Goal: Task Accomplishment & Management: Manage account settings

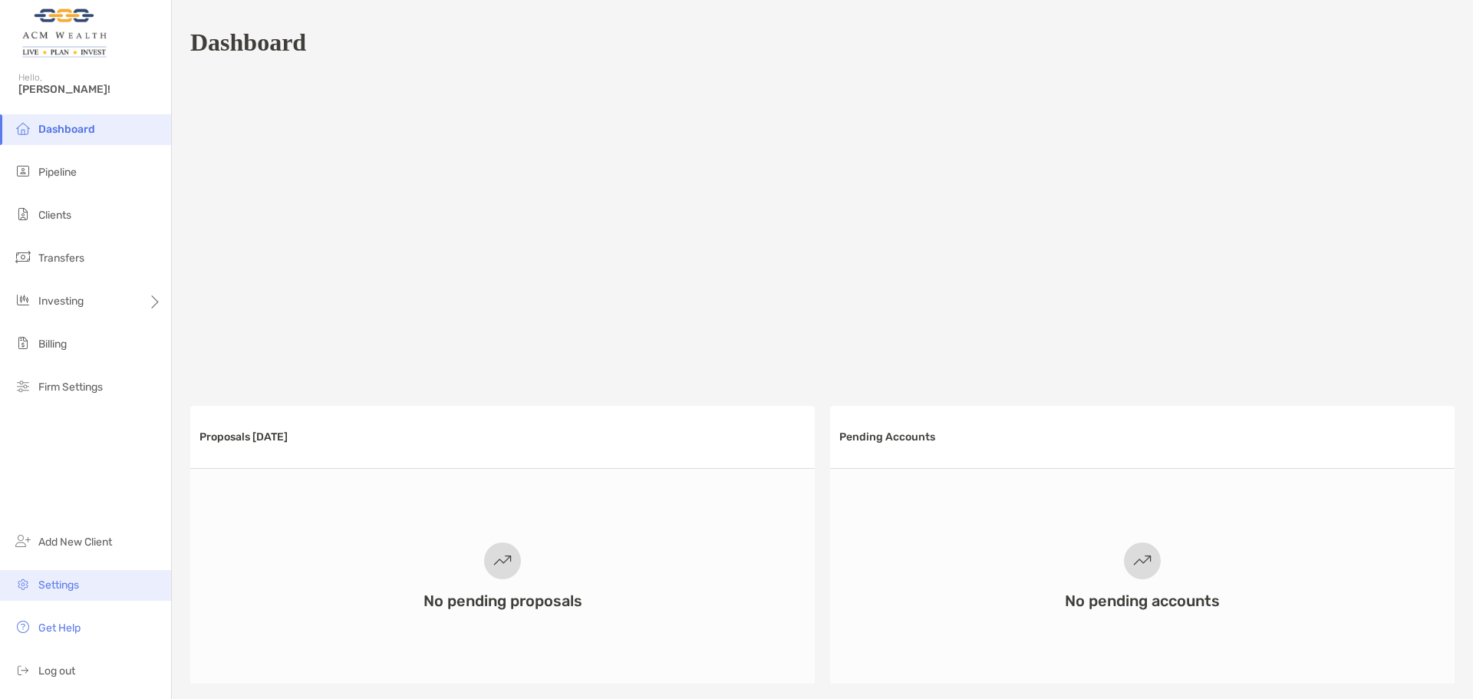
click at [48, 582] on span "Settings" at bounding box center [58, 584] width 41 height 13
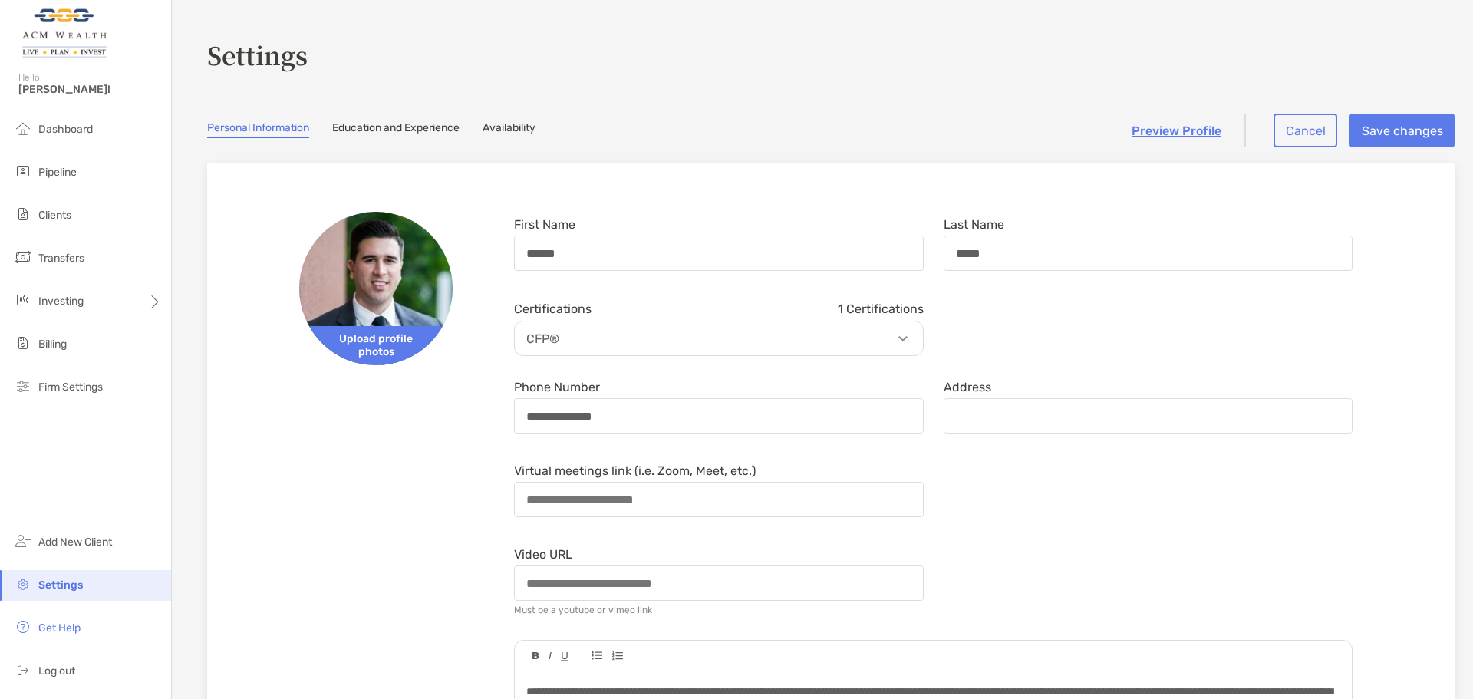
click at [514, 131] on link "Availability" at bounding box center [508, 129] width 53 height 17
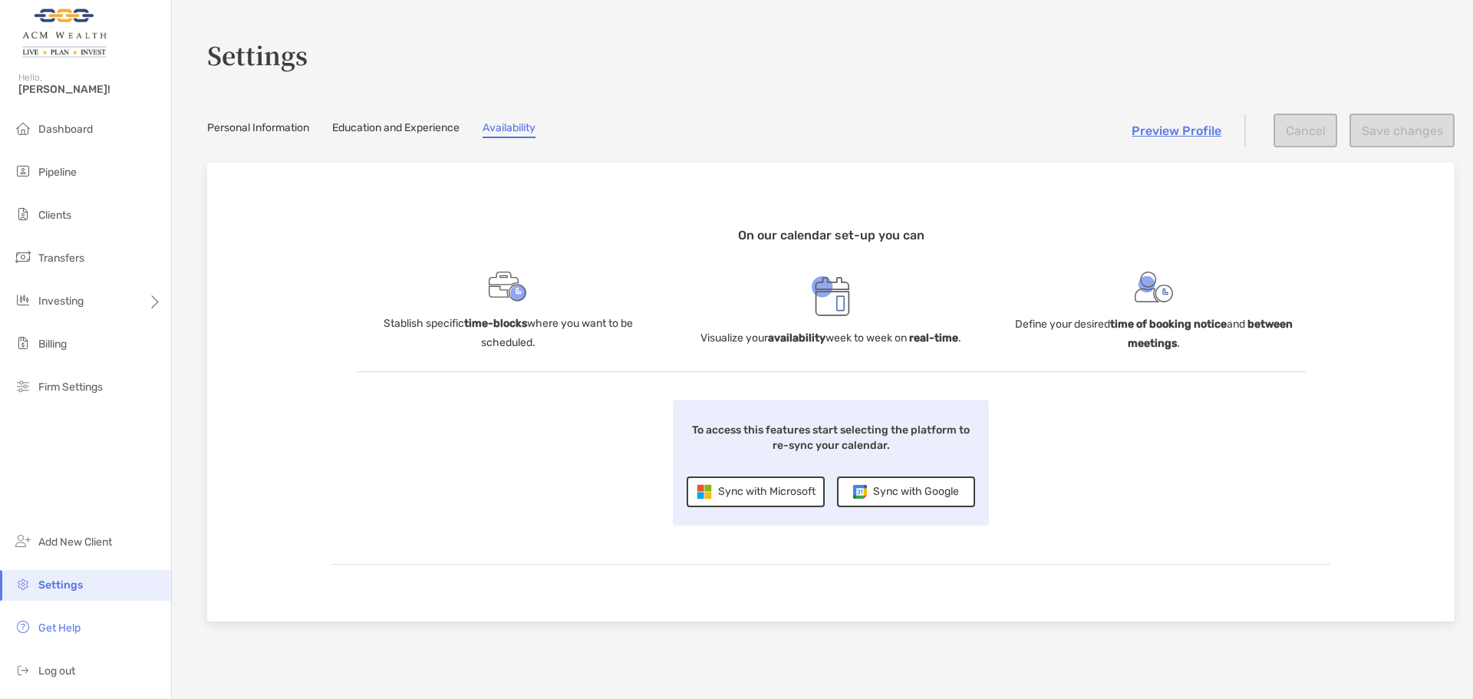
click at [753, 489] on div "Sync with Microsoft" at bounding box center [756, 491] width 138 height 31
